Goal: Information Seeking & Learning: Learn about a topic

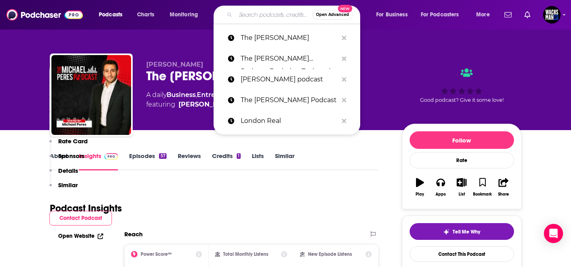
click at [271, 14] on input "Search podcasts, credits, & more..." at bounding box center [274, 14] width 77 height 13
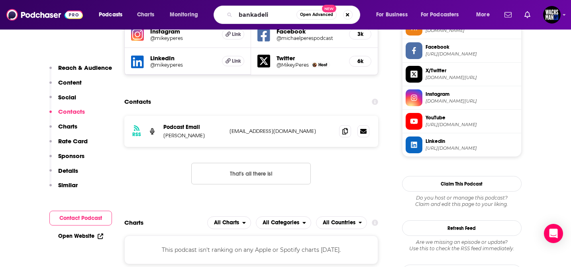
type input "bankadelic"
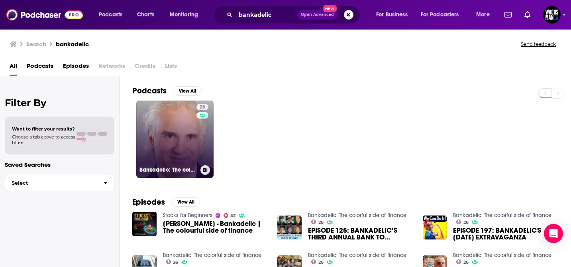
click at [171, 147] on link "26 Bankadelic: The colorful side of finance" at bounding box center [174, 138] width 77 height 77
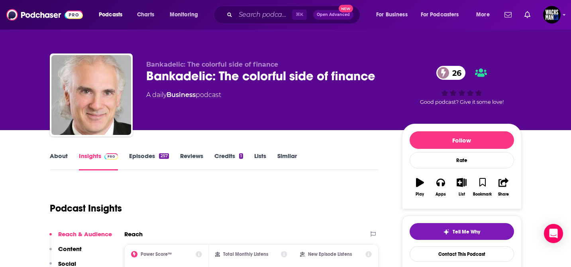
click at [57, 159] on link "About" at bounding box center [59, 161] width 18 height 18
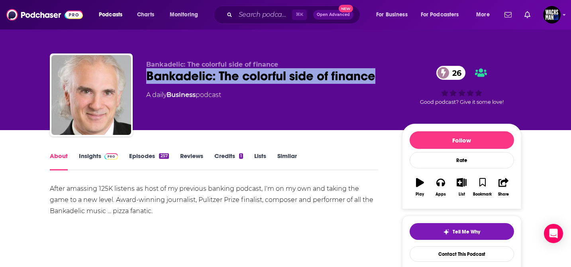
drag, startPoint x: 383, startPoint y: 81, endPoint x: 145, endPoint y: 73, distance: 238.4
click at [145, 73] on div "Bankadelic: The colorful side of finance Bankadelic: The colorful side of finan…" at bounding box center [286, 96] width 472 height 86
copy h1 "Bankadelic: The colorful side of finance"
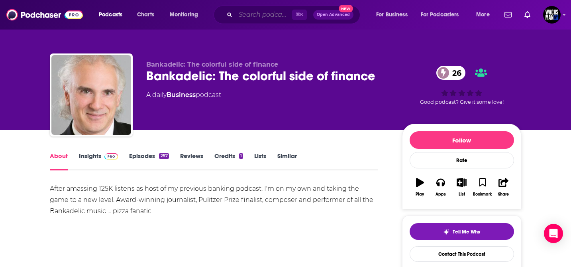
click at [261, 19] on input "Search podcasts, credits, & more..." at bounding box center [264, 14] width 57 height 13
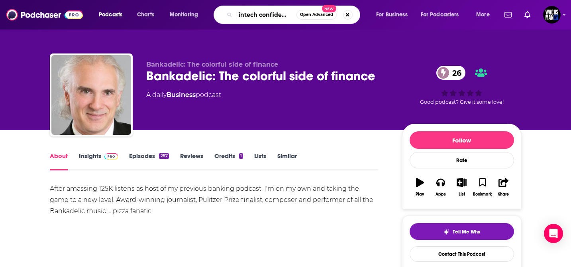
type input "fintech confidential"
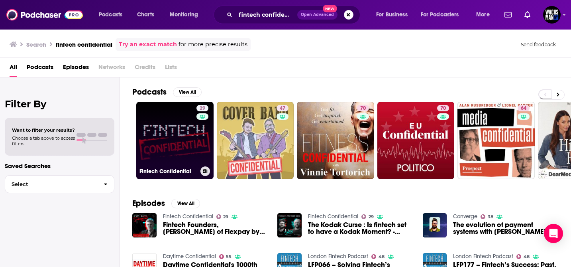
click at [182, 152] on link "29 Fintech Confidential" at bounding box center [174, 140] width 77 height 77
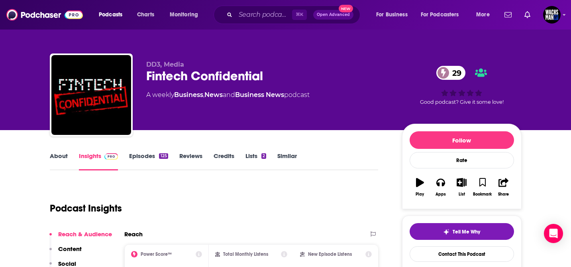
click at [60, 155] on link "About" at bounding box center [59, 161] width 18 height 18
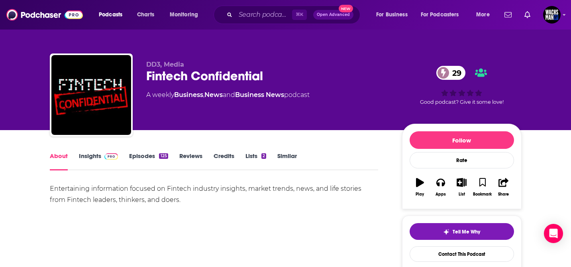
click at [89, 157] on link "Insights" at bounding box center [98, 161] width 39 height 18
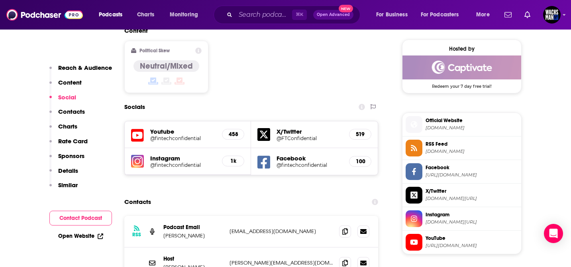
scroll to position [639, 0]
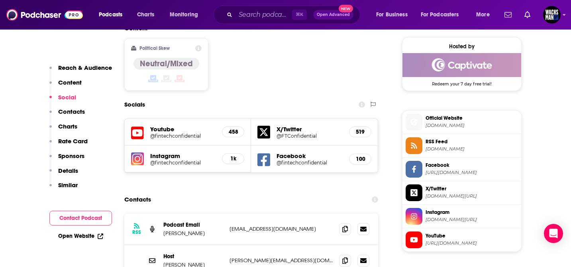
click at [193, 159] on h5 "@fintechconfidential" at bounding box center [183, 162] width 66 height 6
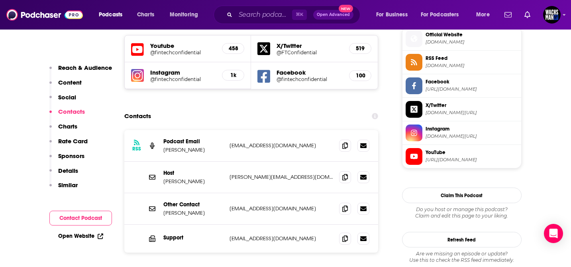
scroll to position [726, 0]
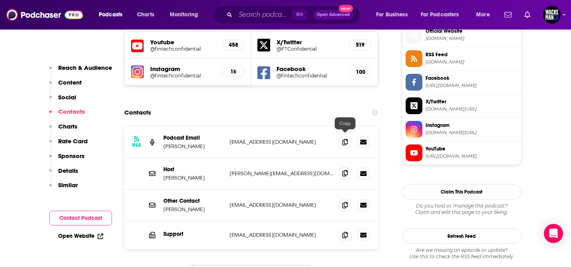
click at [345, 170] on icon at bounding box center [345, 173] width 6 height 6
click at [348, 198] on span at bounding box center [345, 204] width 12 height 12
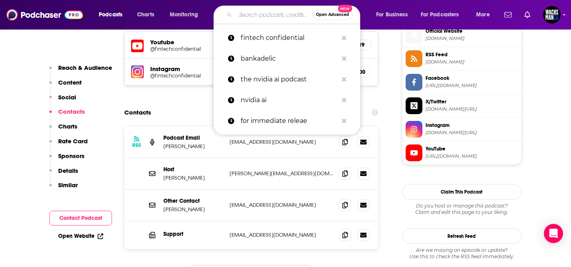
click at [253, 15] on input "Search podcasts, credits, & more..." at bounding box center [274, 14] width 77 height 13
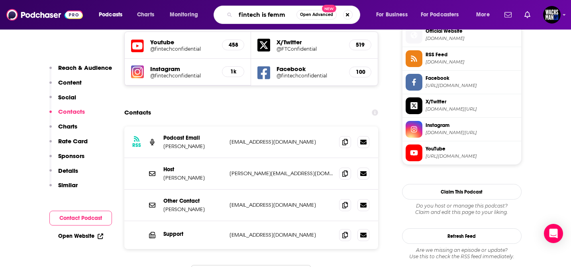
type input "fintech is femme"
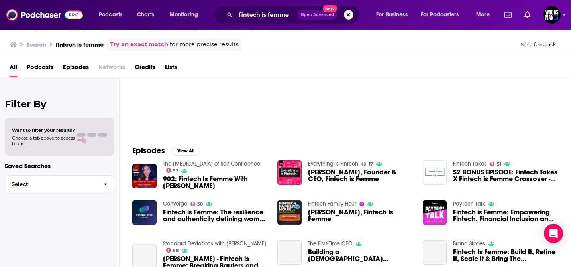
scroll to position [53, 0]
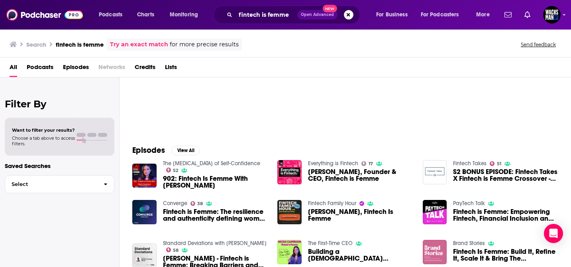
click at [178, 177] on span "902: Fintech Is Femme With [PERSON_NAME]" at bounding box center [215, 182] width 105 height 14
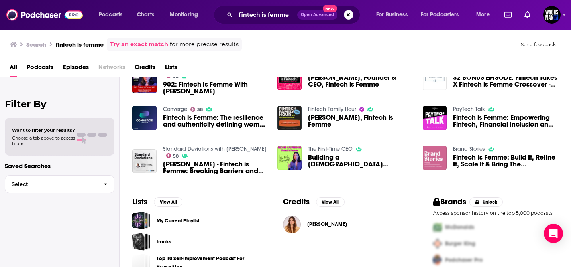
scroll to position [161, 0]
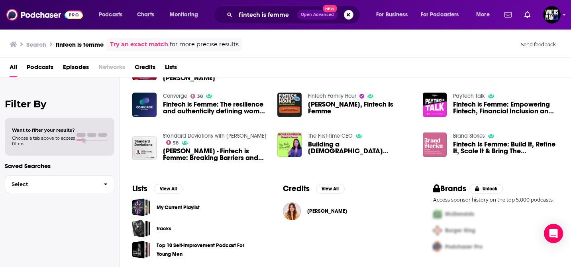
click at [331, 214] on span "[PERSON_NAME]" at bounding box center [327, 211] width 40 height 6
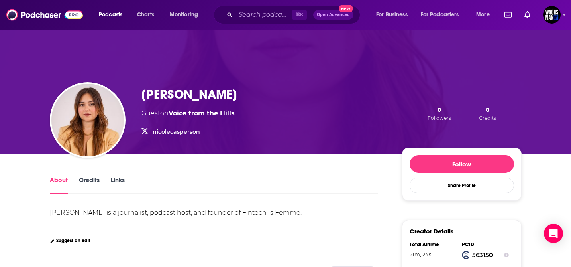
click at [183, 133] on link "nicolecasperson" at bounding box center [176, 131] width 47 height 7
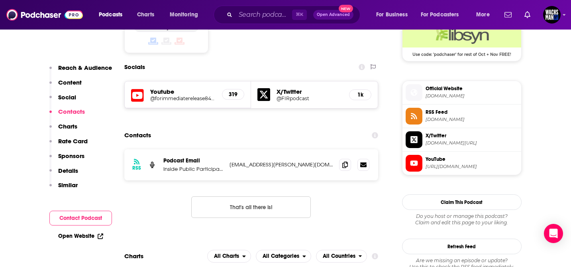
click at [272, 24] on div "Podcasts Charts Monitoring ⌘ K Open Advanced New For Business For Podcasters Mo…" at bounding box center [285, 14] width 571 height 29
click at [251, 18] on input "Search podcasts, credits, & more..." at bounding box center [264, 14] width 57 height 13
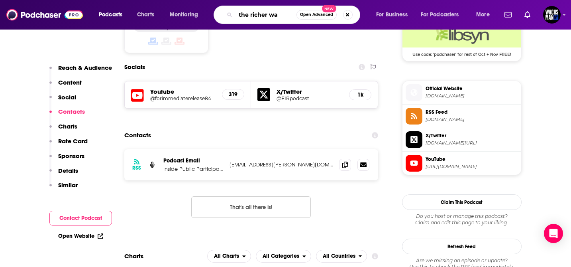
type input "the richer way"
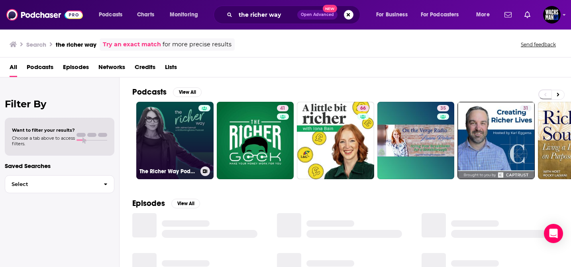
click at [177, 128] on link "The Richer Way Podcast with Jaime Catmull" at bounding box center [174, 140] width 77 height 77
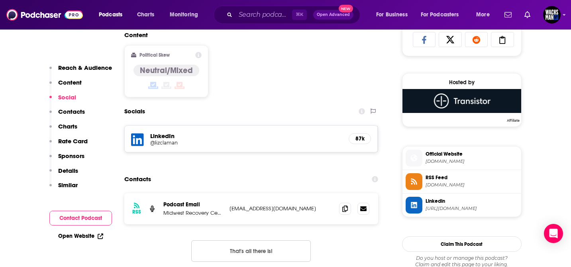
scroll to position [569, 0]
